Goal: Task Accomplishment & Management: Use online tool/utility

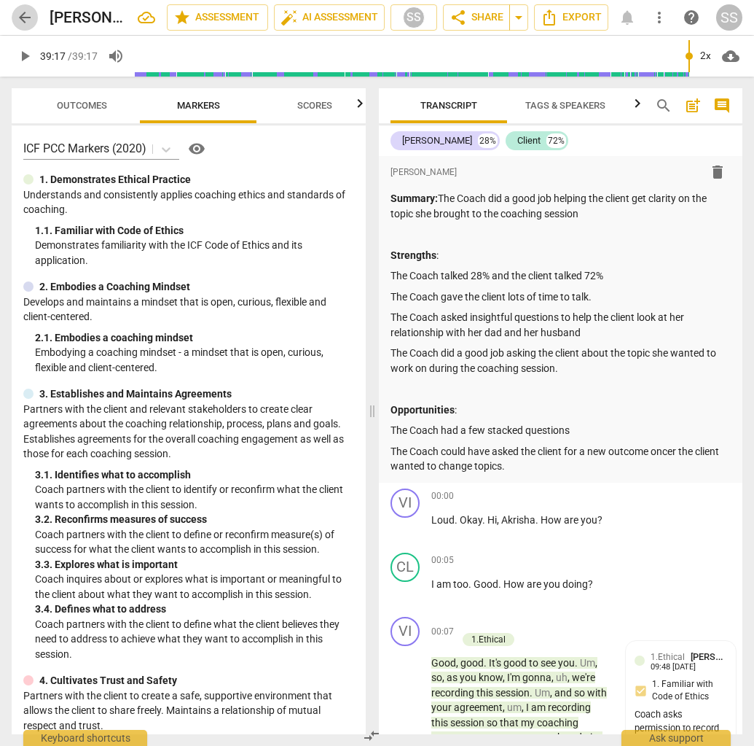
click at [26, 20] on span "arrow_back" at bounding box center [24, 17] width 17 height 17
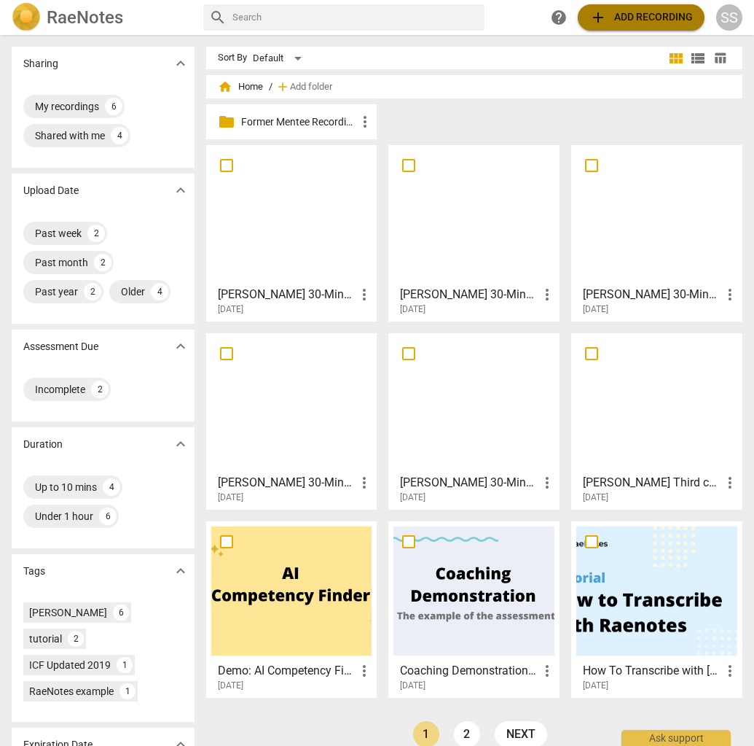
click at [623, 14] on span "add Add recording" at bounding box center [641, 17] width 103 height 17
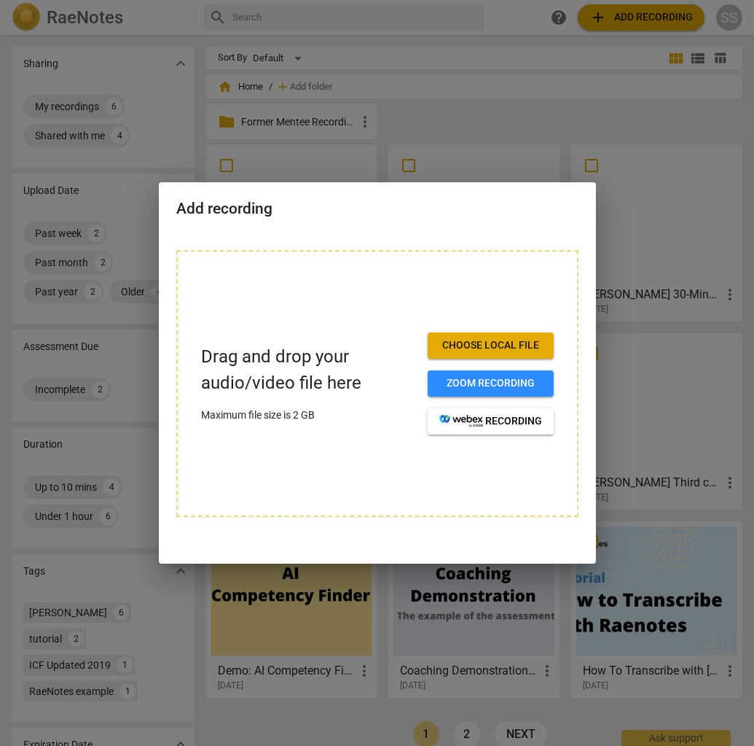
click at [523, 343] on span "Choose local file" at bounding box center [490, 345] width 103 height 15
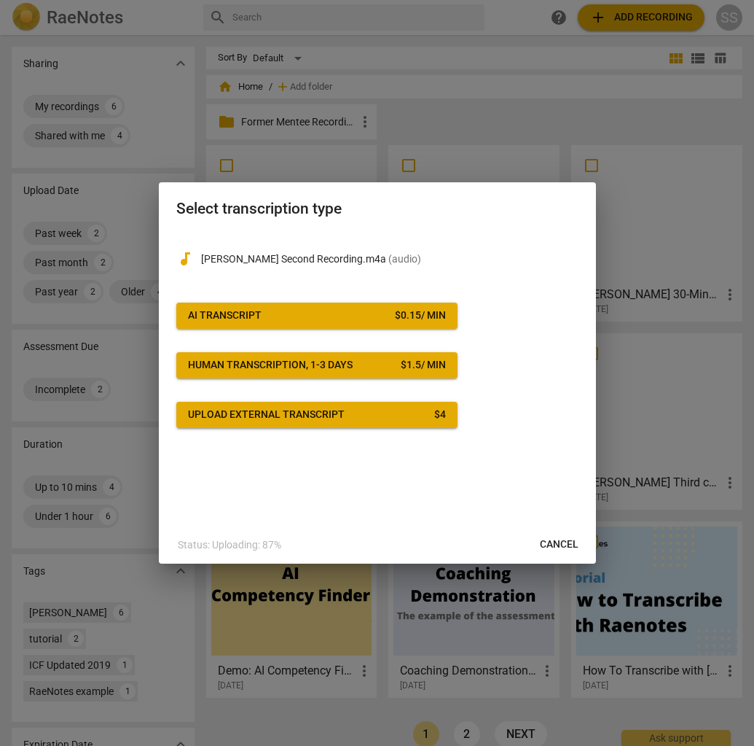
click at [323, 315] on span "AI Transcript $ 0.15 / min" at bounding box center [317, 315] width 258 height 15
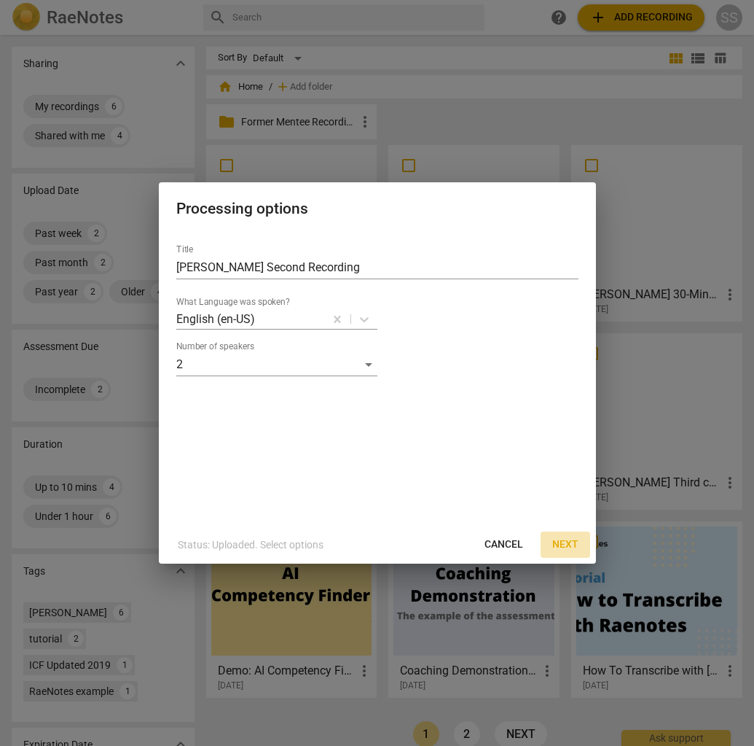
click at [561, 539] on span "Next" at bounding box center [565, 544] width 26 height 15
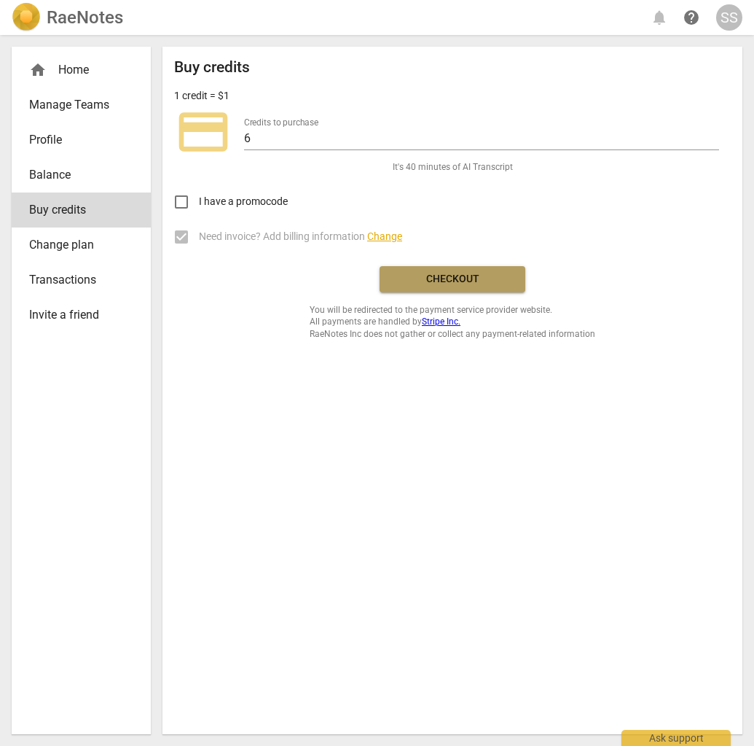
click at [461, 275] on span "Checkout" at bounding box center [452, 279] width 122 height 15
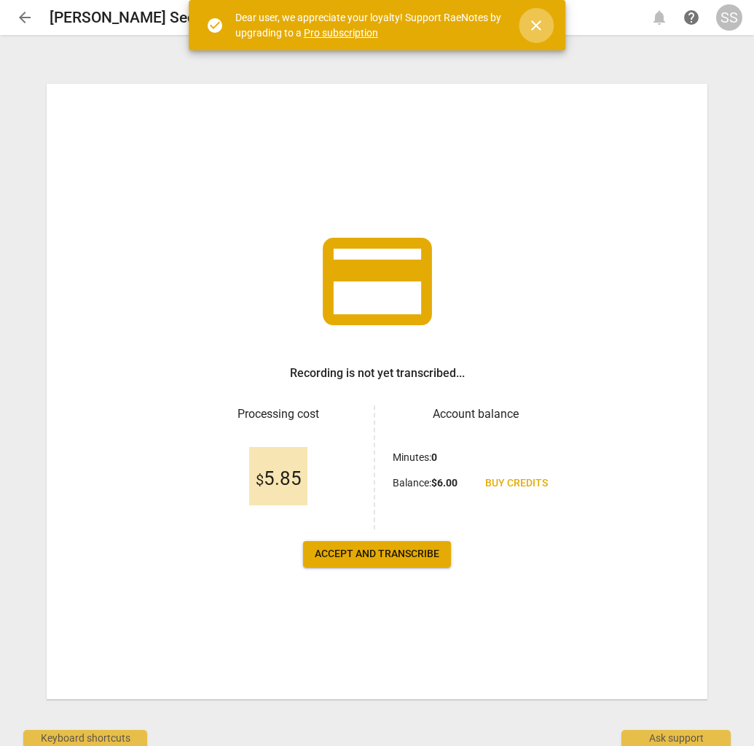
click at [532, 22] on span "close" at bounding box center [536, 25] width 17 height 17
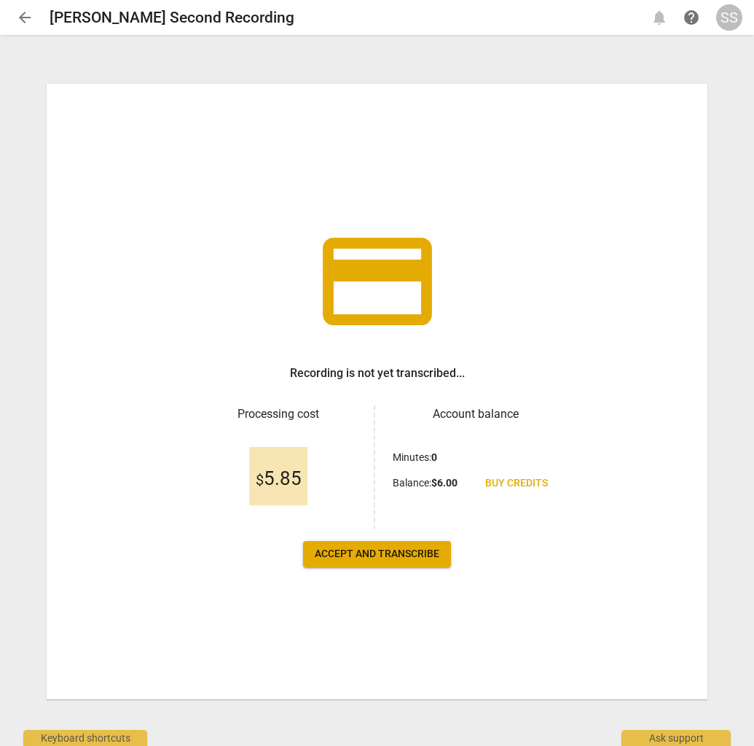
click at [403, 553] on span "Accept and transcribe" at bounding box center [377, 554] width 125 height 15
